Goal: Check status: Check status

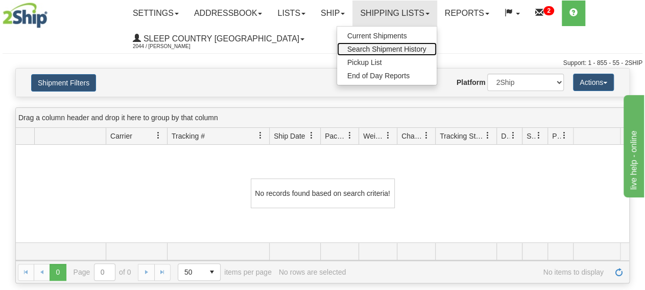
click at [394, 47] on span "Search Shipment History" at bounding box center [386, 49] width 79 height 8
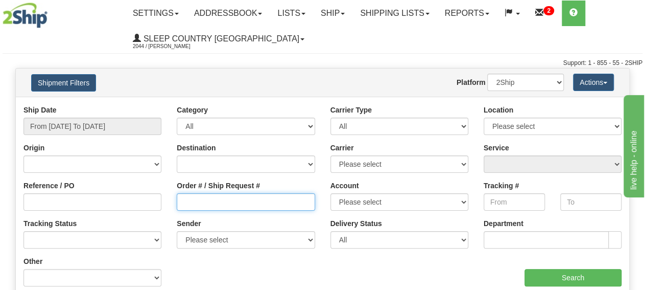
click at [253, 206] on input "Order # / Ship Request #" at bounding box center [246, 201] width 138 height 17
paste input "9000I091110"
type input "9000I091110"
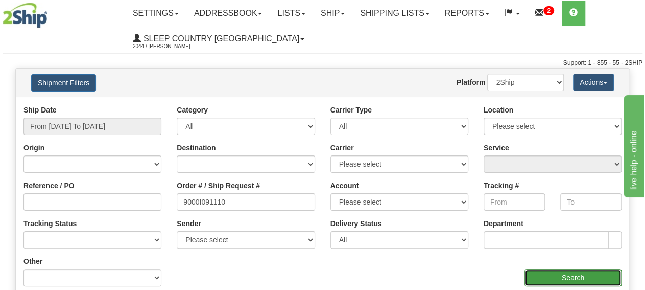
click at [545, 273] on input "Search" at bounding box center [572, 277] width 97 height 17
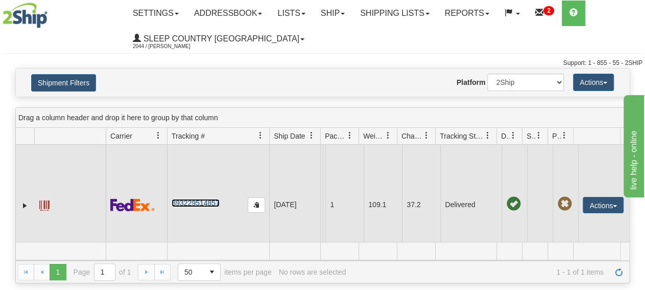
click at [201, 203] on link "393229514857" at bounding box center [195, 203] width 47 height 8
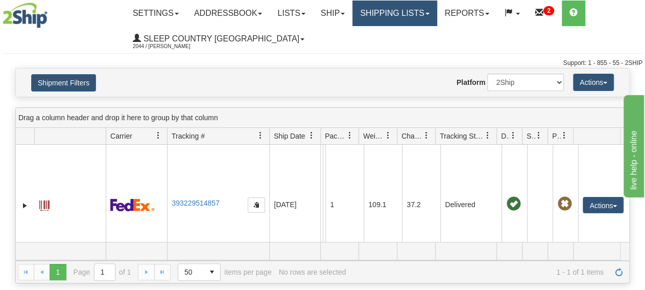
click at [416, 23] on link "Shipping lists" at bounding box center [394, 14] width 84 height 26
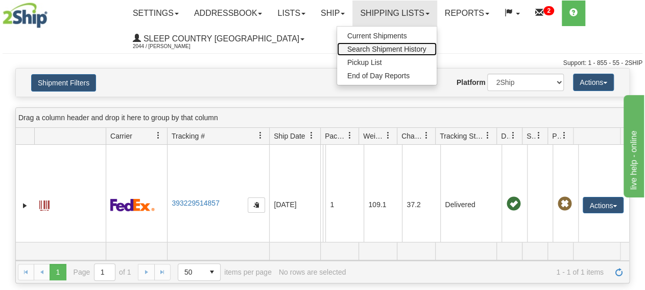
click at [405, 47] on span "Search Shipment History" at bounding box center [386, 49] width 79 height 8
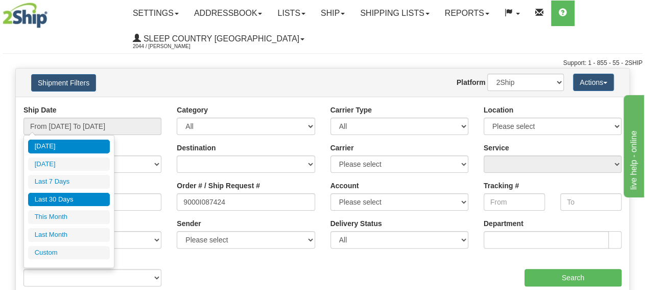
click at [79, 201] on li "Last 30 Days" at bounding box center [69, 200] width 82 height 14
type input "From [DATE] To [DATE]"
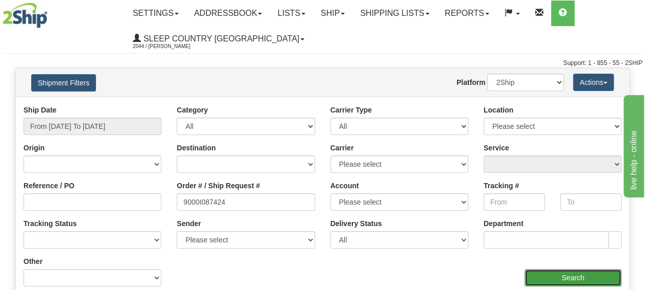
click at [576, 276] on input "Search" at bounding box center [572, 277] width 97 height 17
